Goal: Transaction & Acquisition: Subscribe to service/newsletter

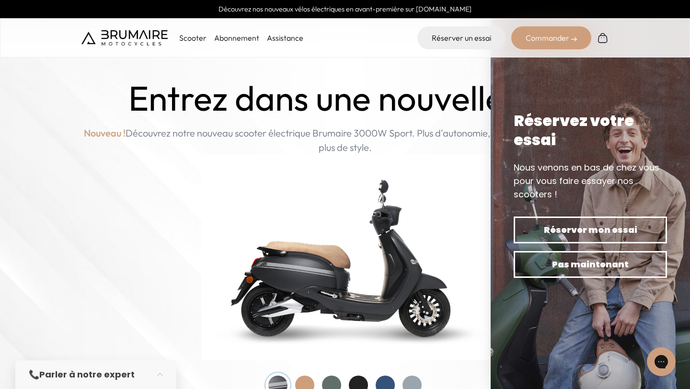
click at [194, 39] on p "Scooter" at bounding box center [192, 38] width 27 height 12
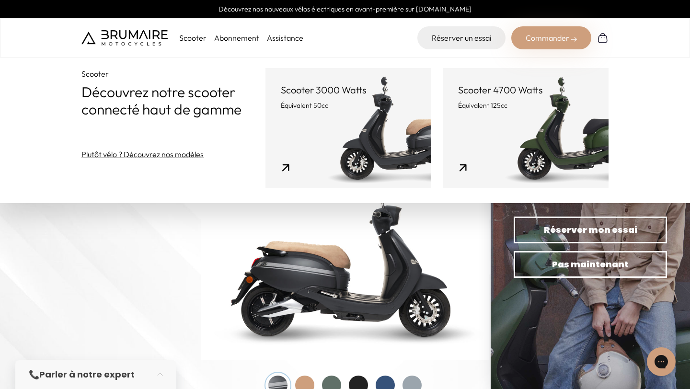
click at [239, 41] on link "Abonnement" at bounding box center [236, 38] width 45 height 10
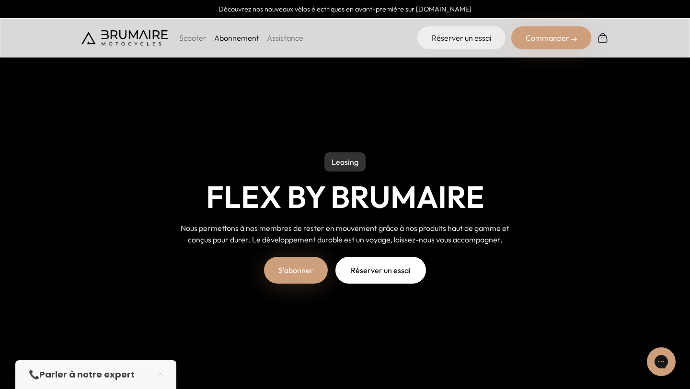
click at [137, 35] on img at bounding box center [124, 37] width 86 height 15
